Goal: Information Seeking & Learning: Learn about a topic

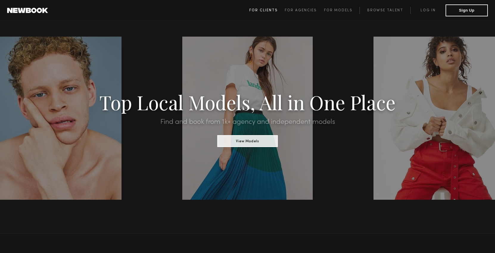
click at [263, 10] on span "For Clients" at bounding box center [263, 11] width 28 height 4
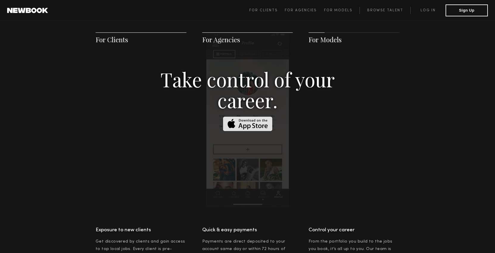
scroll to position [920, 0]
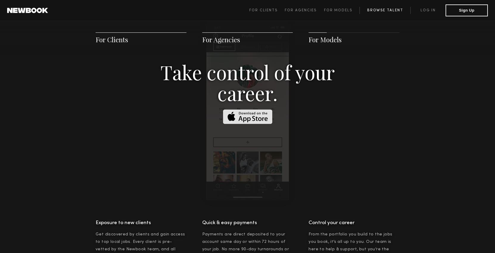
click at [375, 11] on link "Browse Talent" at bounding box center [384, 10] width 51 height 7
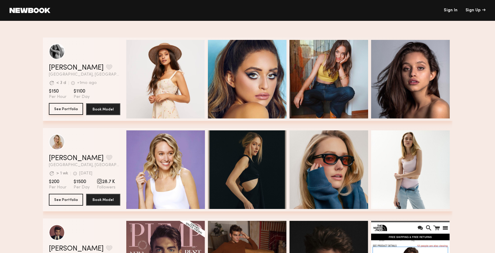
click at [74, 110] on button "See Portfolio" at bounding box center [66, 109] width 34 height 12
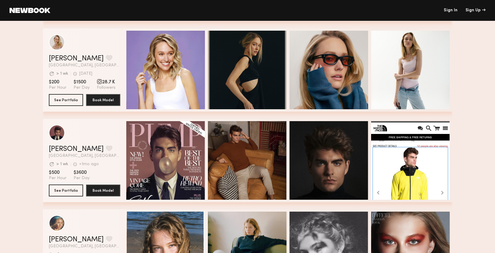
scroll to position [102, 0]
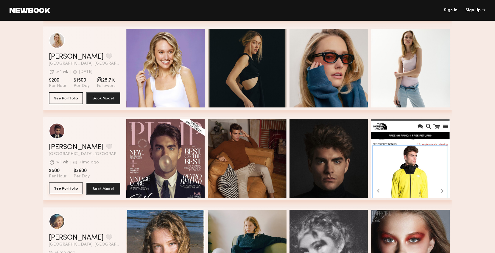
click at [77, 186] on button "See Portfolio" at bounding box center [66, 189] width 34 height 12
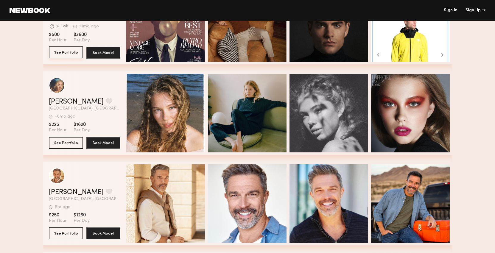
scroll to position [245, 0]
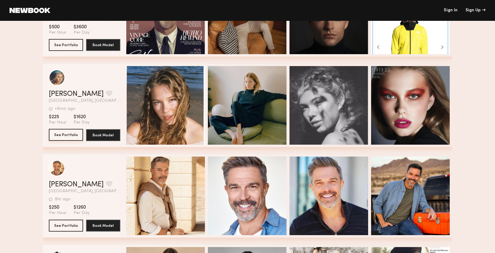
click at [71, 137] on button "See Portfolio" at bounding box center [66, 135] width 34 height 12
